Goal: Information Seeking & Learning: Learn about a topic

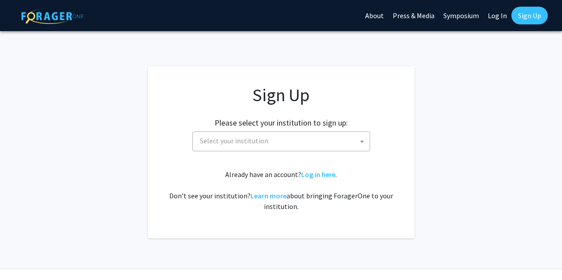
click at [363, 143] on span at bounding box center [361, 142] width 9 height 20
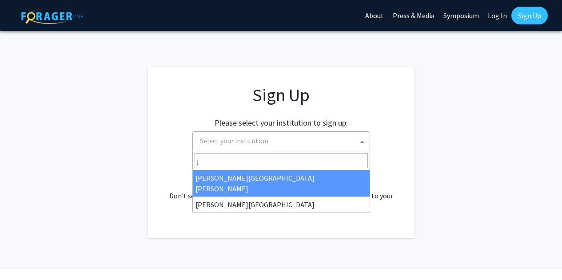
type input "j"
select select "1"
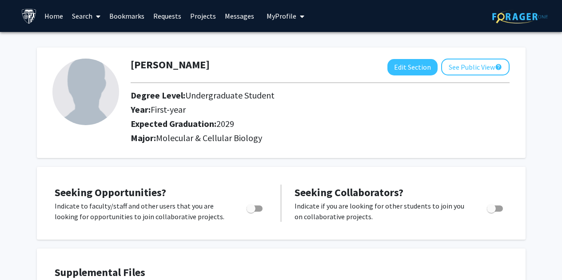
click at [187, 17] on link "Projects" at bounding box center [203, 15] width 35 height 31
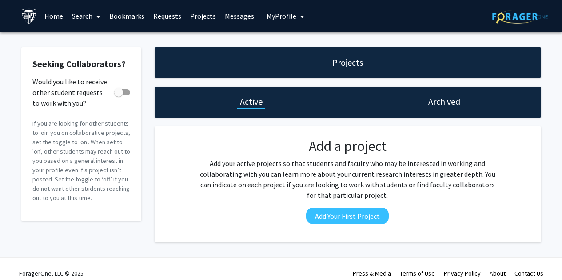
click at [79, 18] on link "Search" at bounding box center [85, 15] width 37 height 31
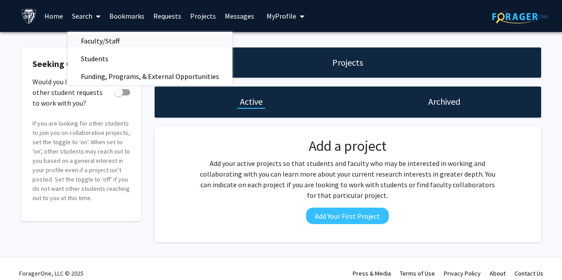
click at [99, 41] on span "Faculty/Staff" at bounding box center [99, 41] width 65 height 18
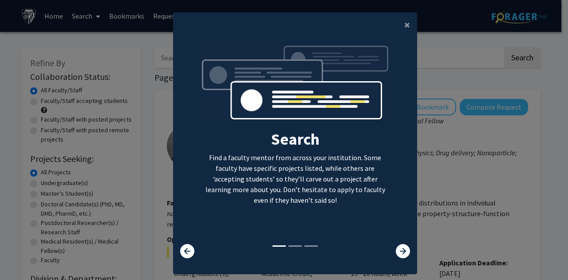
click at [272, 119] on img at bounding box center [296, 86] width 190 height 85
click at [399, 33] on button "×" at bounding box center [407, 24] width 20 height 25
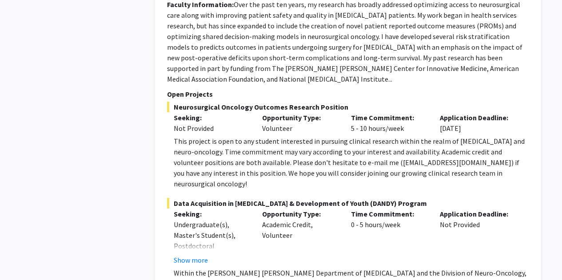
scroll to position [2786, 0]
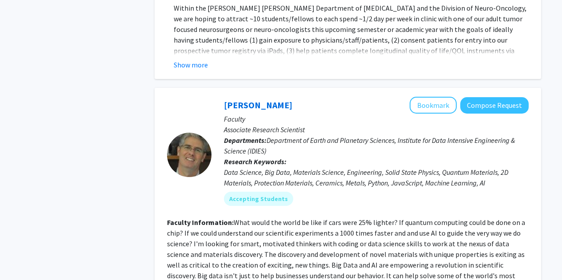
scroll to position [3052, 0]
